Goal: Task Accomplishment & Management: Manage account settings

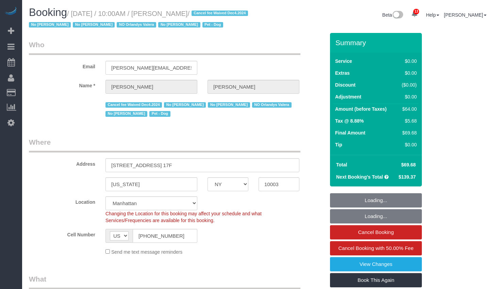
select select "NY"
select select "1"
select select "spot1"
select select "number:56"
select select "number:70"
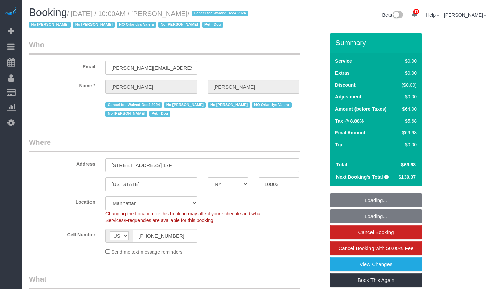
select select "number:13"
select select "number:5"
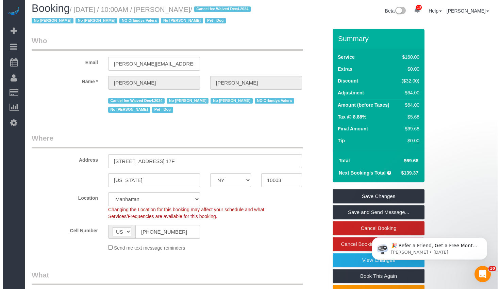
scroll to position [91, 0]
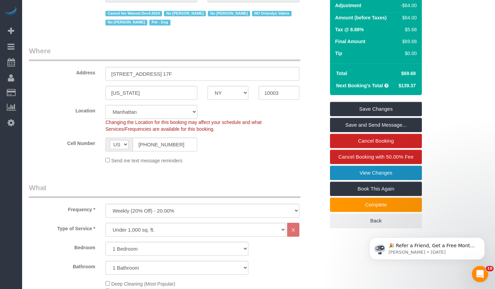
click at [344, 180] on link "View Changes" at bounding box center [376, 173] width 92 height 14
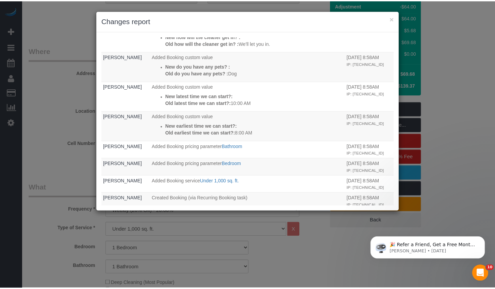
scroll to position [290, 0]
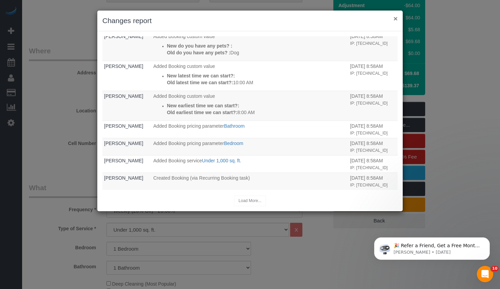
click at [394, 20] on button "×" at bounding box center [395, 18] width 4 height 7
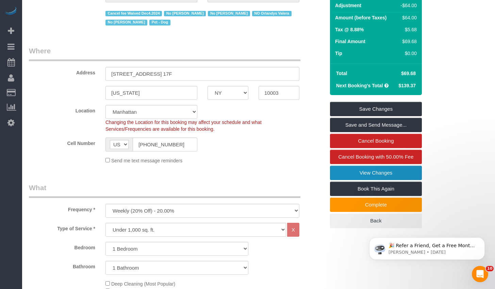
scroll to position [0, 0]
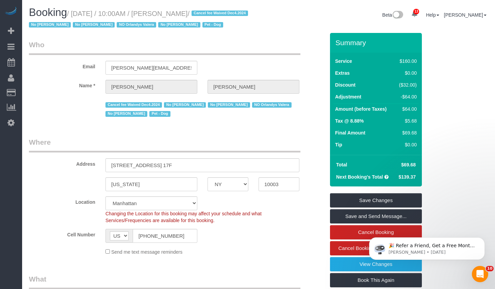
drag, startPoint x: 76, startPoint y: 14, endPoint x: 223, endPoint y: 13, distance: 146.9
click at [223, 13] on small "/ August 21, 2025 / 10:00AM / Stephanie Cannuli / Cancel fee Waived Dec4.2024 N…" at bounding box center [139, 19] width 221 height 19
copy small "August 21, 2025 / 10:00AM / Stephanie Cannuli"
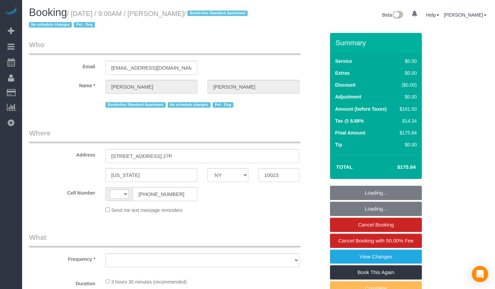
select select "NY"
select select "string:[GEOGRAPHIC_DATA]"
select select "1"
select select "2"
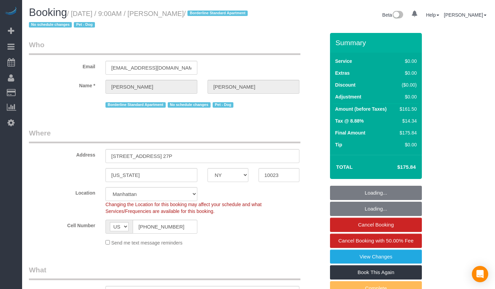
select select "string:stripe-pm_1PQ7RM4VGloSiKo7cVSLgmTg"
select select "object:858"
select select "number:89"
select select "number:90"
select select "number:13"
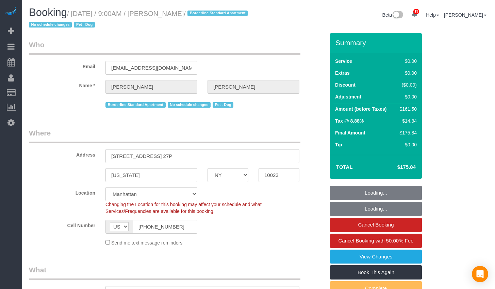
select select "number:5"
select select "object:1011"
select select "spot1"
select select "1"
select select "2"
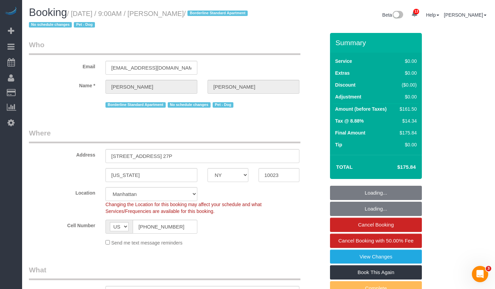
drag, startPoint x: 77, startPoint y: 13, endPoint x: 199, endPoint y: 8, distance: 122.1
click at [199, 8] on h1 "Booking / August 21, 2025 / 9:00AM / Ryan Beatty / Borderline Standard Apartmen…" at bounding box center [141, 18] width 224 height 23
copy small "August 21, 2025 / 9:00AM / Ryan Beatty"
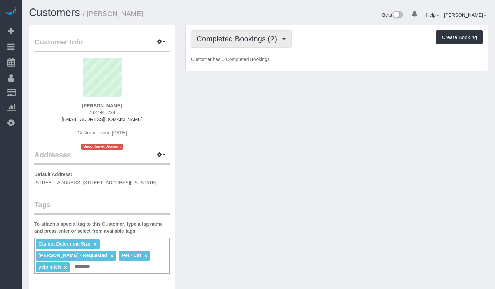
click at [261, 43] on button "Completed Bookings (2)" at bounding box center [241, 38] width 101 height 17
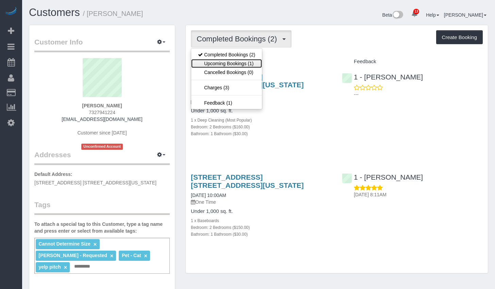
click at [254, 62] on link "Upcoming Bookings (1)" at bounding box center [226, 63] width 71 height 9
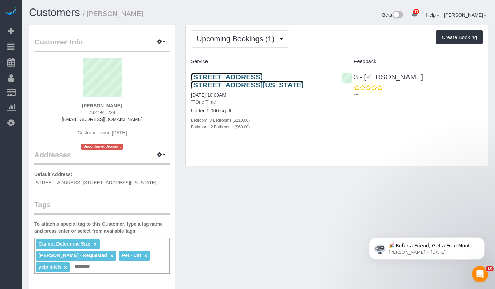
click at [256, 76] on link "292 West 92nd Street, Apt. 4b, New York, NY 10025" at bounding box center [247, 81] width 113 height 16
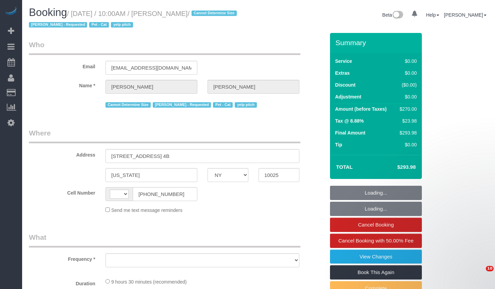
select select "NY"
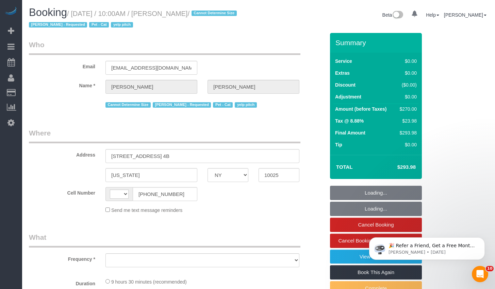
select select "string:[GEOGRAPHIC_DATA]"
select select "object:714"
select select "3"
select select "2"
select select "string:stripe-pm_1RxUSn4VGloSiKo7D5eESK6f"
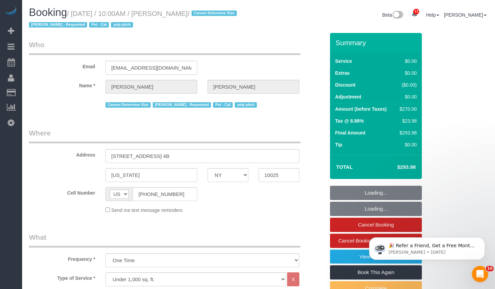
select select "number:57"
select select "number:71"
select select "number:14"
select select "number:5"
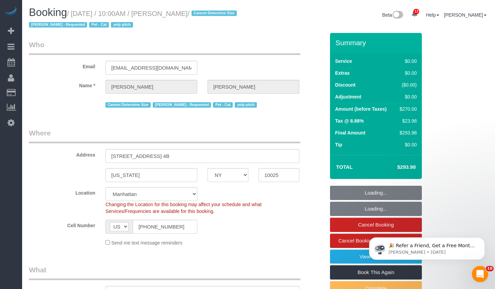
select select "object:1425"
select select "spot1"
select select "3"
select select "2"
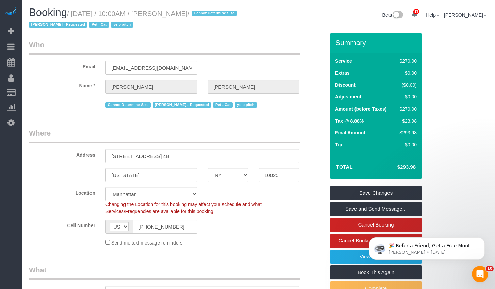
drag, startPoint x: 78, startPoint y: 13, endPoint x: 205, endPoint y: 14, distance: 126.8
click at [205, 14] on small "/ August 22, 2025 / 10:00AM / Syed Husain / Cannot Determine Size Jasmine Smith…" at bounding box center [134, 19] width 210 height 19
copy small "August 22, 2025 / 10:00AM / Syed Husain"
click at [241, 21] on h1 "Booking / August 22, 2025 / 10:00AM / Syed Husain / Cannot Determine Size Jasmi…" at bounding box center [141, 18] width 224 height 23
drag, startPoint x: 78, startPoint y: 14, endPoint x: 204, endPoint y: 17, distance: 126.8
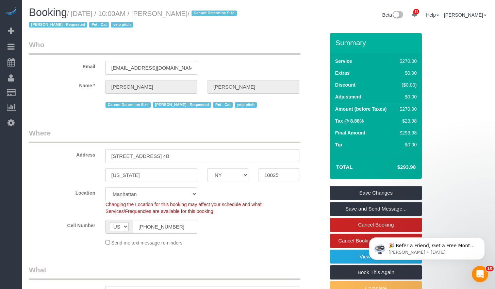
click at [204, 17] on small "/ August 22, 2025 / 10:00AM / Syed Husain / Cannot Determine Size Jasmine Smith…" at bounding box center [134, 19] width 210 height 19
copy small "August 22, 2025 / 10:00AM / Syed Husain"
click at [192, 158] on input "[STREET_ADDRESS] 4B" at bounding box center [202, 156] width 194 height 14
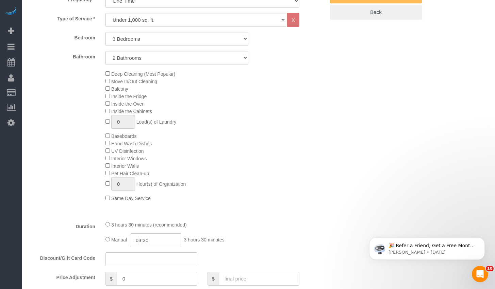
scroll to position [409, 0]
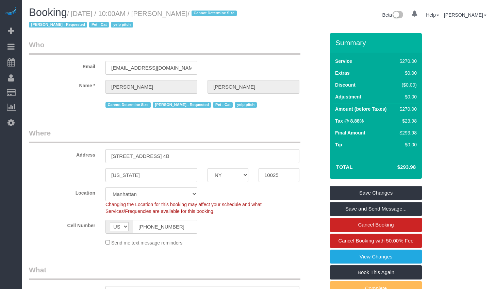
select select "NY"
select select "3"
select select "2"
select select "string:stripe-pm_1RxUSn4VGloSiKo7D5eESK6f"
select select "spot1"
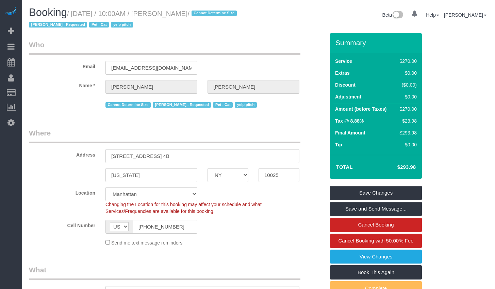
select select "number:57"
select select "number:71"
select select "number:14"
select select "number:5"
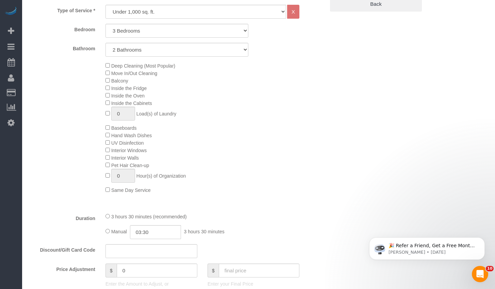
scroll to position [332, 0]
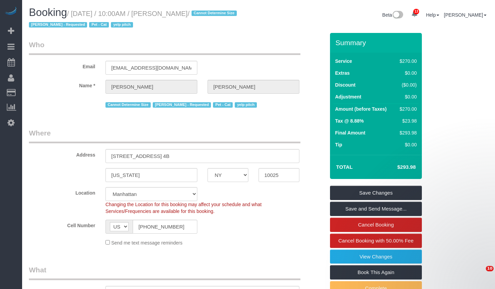
select select "NY"
select select "3"
select select "2"
select select "string:stripe-pm_1RxUSn4VGloSiKo7D5eESK6f"
select select "number:57"
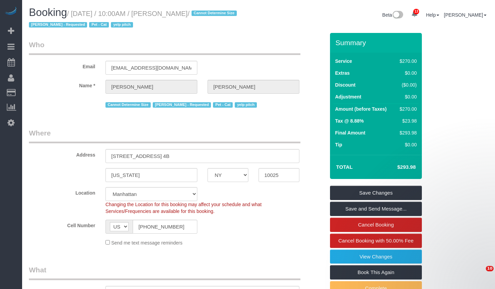
select select "number:71"
select select "number:14"
select select "number:5"
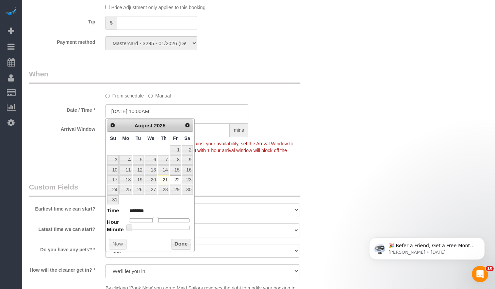
type input "08/22/2025 9:00AM"
type input "******"
click at [152, 220] on span at bounding box center [153, 220] width 6 height 6
click at [187, 246] on button "Done" at bounding box center [181, 244] width 20 height 11
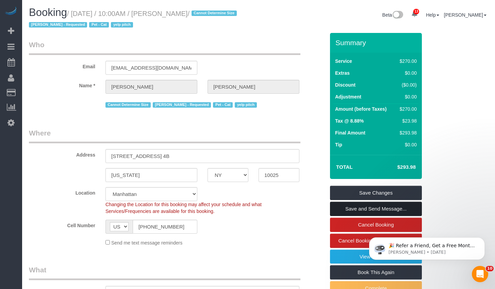
click at [373, 209] on link "Save and Send Message..." at bounding box center [376, 209] width 92 height 14
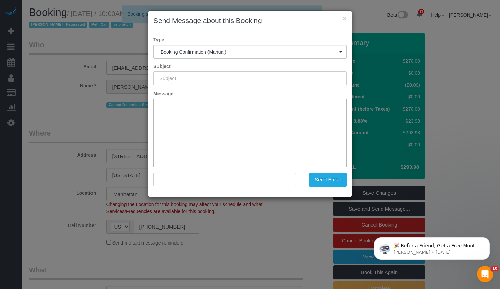
type input "Cleaning Confirmed for 08/22/2025 at 9:00am"
type input ""Syed Husain" <alithelion80@yahoo.com>"
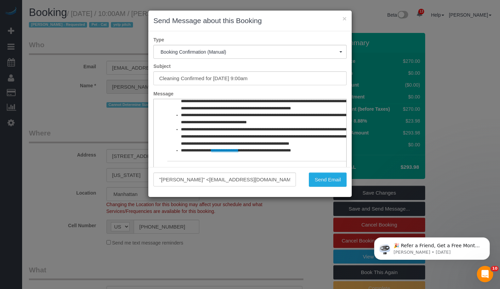
scroll to position [50, 0]
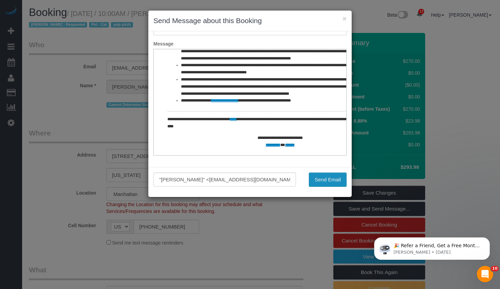
click at [330, 182] on button "Send Email" at bounding box center [328, 180] width 38 height 14
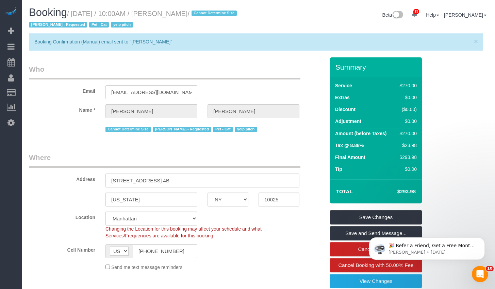
click at [232, 49] on div "× Booking Confirmation (Manual) email sent to "Syed Husain"" at bounding box center [256, 42] width 454 height 18
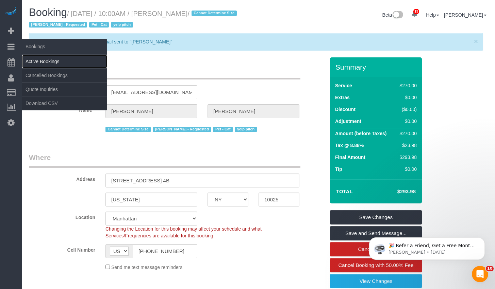
click at [47, 63] on link "Active Bookings" at bounding box center [64, 62] width 85 height 14
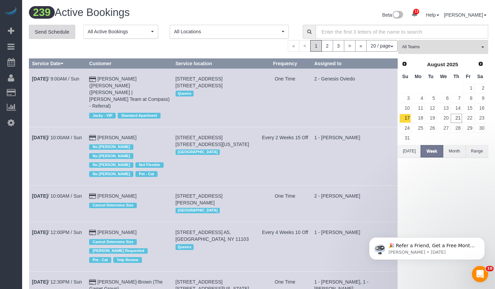
click at [66, 36] on link "Send Schedule" at bounding box center [52, 32] width 46 height 14
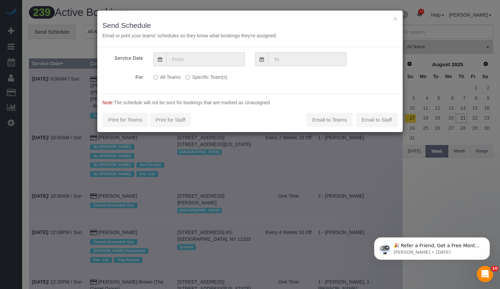
click at [214, 60] on input "text" at bounding box center [205, 59] width 79 height 14
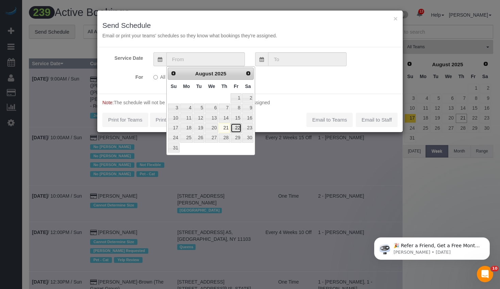
click at [234, 127] on link "22" at bounding box center [236, 127] width 11 height 9
type input "08/22/2025"
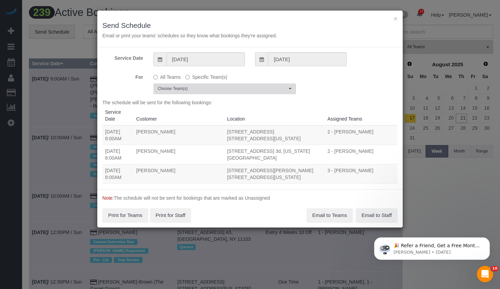
click at [190, 88] on span "Choose Team(s)" at bounding box center [222, 89] width 129 height 6
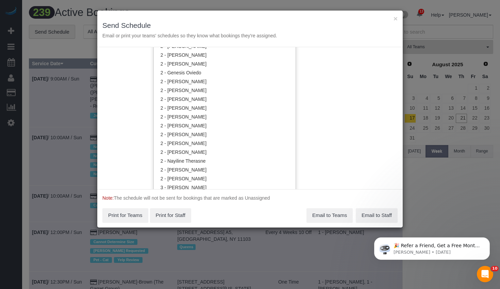
scroll to position [517, 0]
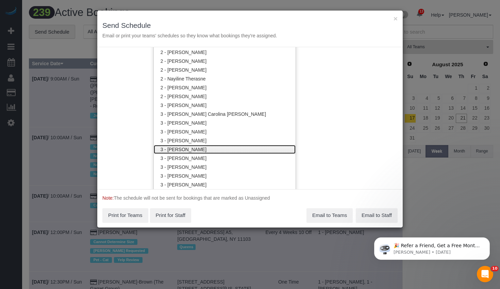
click at [193, 148] on link "3 - [PERSON_NAME]" at bounding box center [225, 149] width 142 height 9
click at [340, 126] on div "Service Date 08/22/2025 08/22/2025 For All Teams Specific Team(s) 3 - Hecleny G…" at bounding box center [249, 118] width 305 height 142
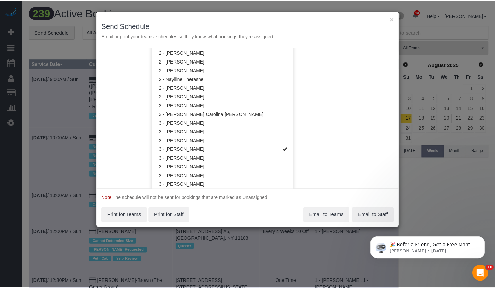
scroll to position [0, 0]
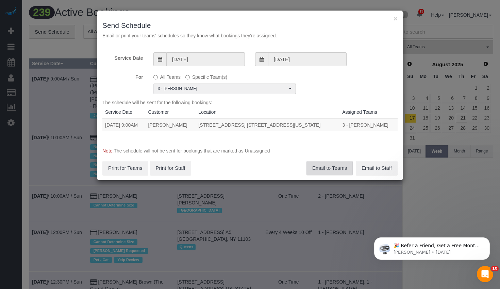
click at [326, 169] on button "Email to Teams" at bounding box center [329, 168] width 46 height 14
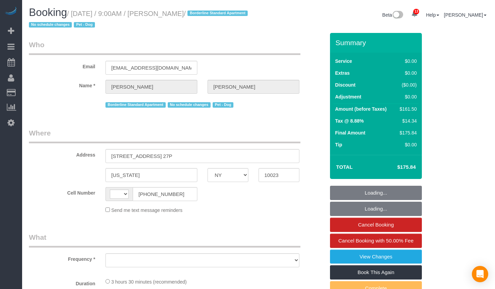
select select "NY"
select select "string:[GEOGRAPHIC_DATA]"
select select "1"
select select "2"
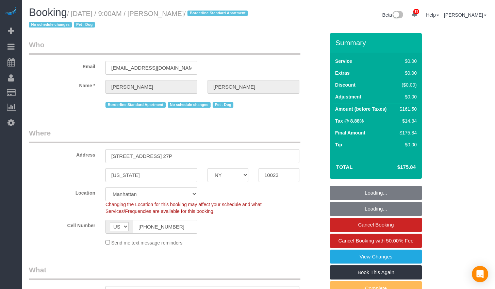
select select "object:1003"
select select "string:stripe-pm_1PQ7RM4VGloSiKo7cVSLgmTg"
select select "number:89"
select select "number:90"
select select "number:13"
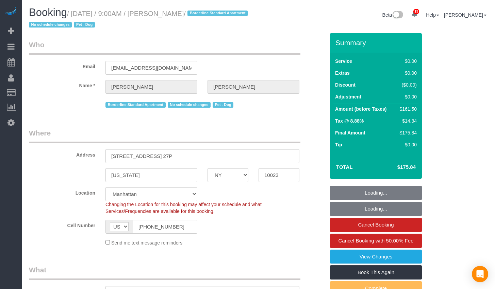
select select "number:5"
select select "spot1"
select select "object:1047"
select select "1"
select select "2"
